Goal: Use online tool/utility: Utilize a website feature to perform a specific function

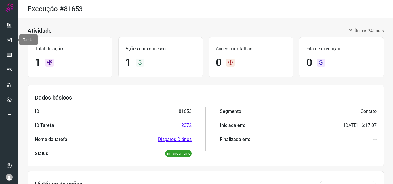
click at [13, 39] on link at bounding box center [9, 40] width 12 height 12
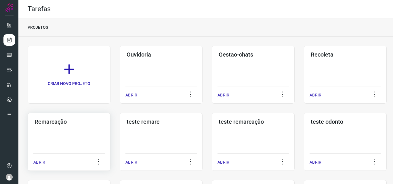
click at [120, 140] on div "Remarcação ABRIR" at bounding box center [161, 142] width 83 height 58
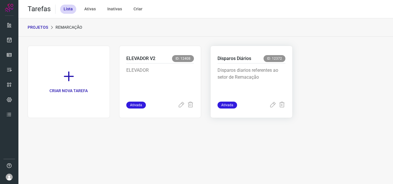
click at [240, 87] on p "Disparos diarios referentes ao setor de Remacação" at bounding box center [252, 81] width 68 height 29
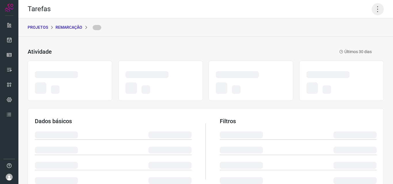
click at [377, 6] on icon at bounding box center [378, 9] width 12 height 12
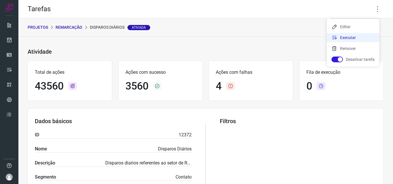
click at [352, 35] on li "Executar" at bounding box center [353, 37] width 52 height 9
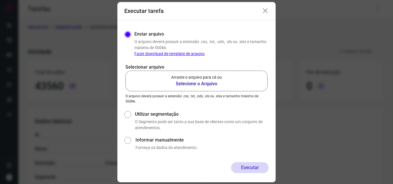
click at [208, 77] on p "Arraste o arquivo para cá ou" at bounding box center [196, 78] width 51 height 6
click at [0, 0] on input "Arraste o arquivo para cá ou Selecione o Arquivo" at bounding box center [0, 0] width 0 height 0
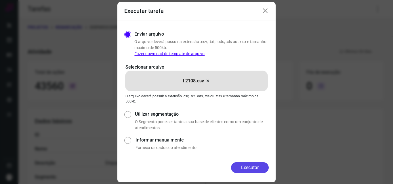
click at [244, 168] on button "Executar" at bounding box center [250, 168] width 38 height 11
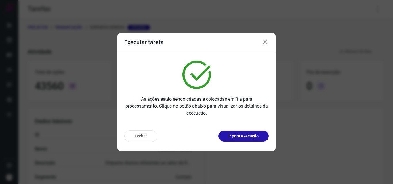
click at [246, 137] on p "Ir para execução" at bounding box center [244, 137] width 30 height 6
